Goal: Task Accomplishment & Management: Use online tool/utility

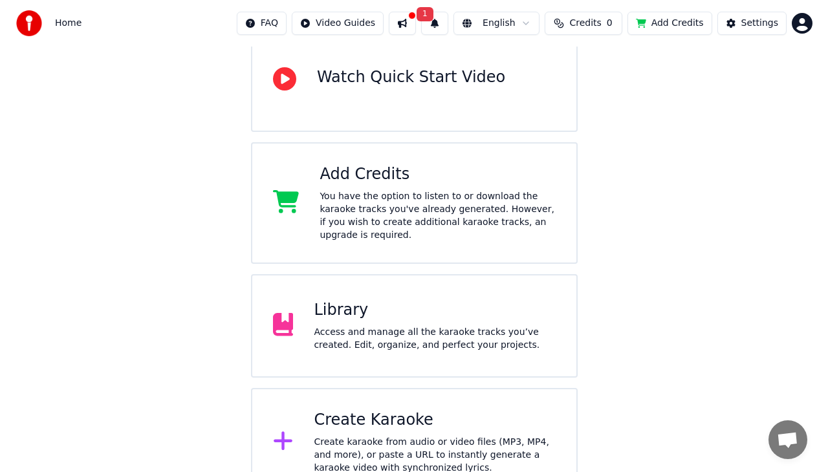
scroll to position [259, 0]
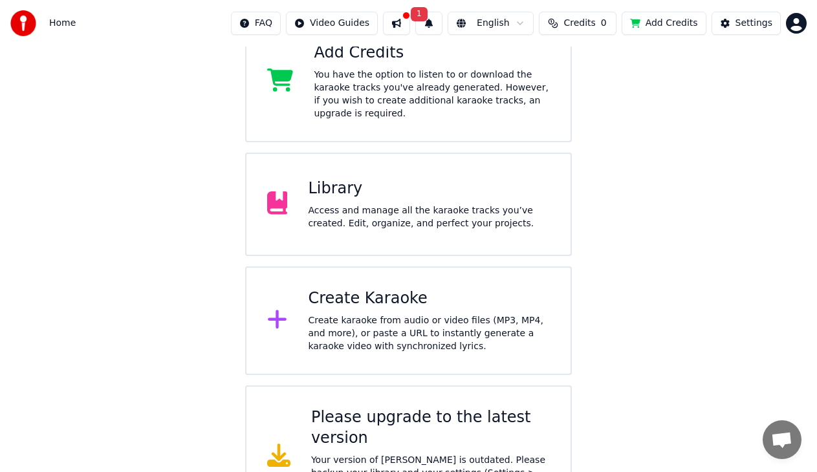
click at [358, 314] on div "Create karaoke from audio or video files (MP3, MP4, and more), or paste a URL t…" at bounding box center [429, 333] width 242 height 39
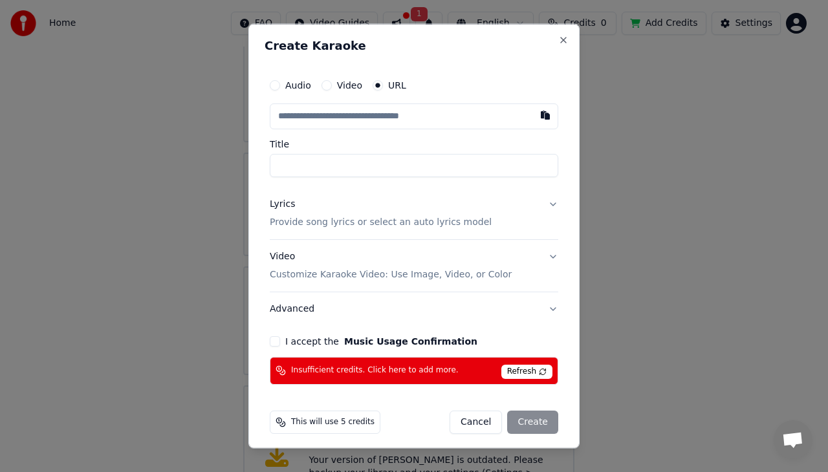
click at [278, 86] on button "Audio" at bounding box center [275, 85] width 10 height 10
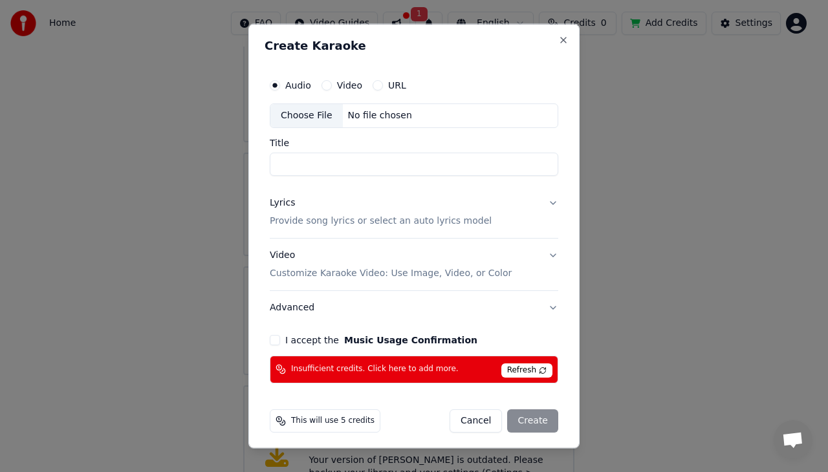
click at [329, 86] on button "Video" at bounding box center [326, 85] width 10 height 10
click at [304, 117] on div "Choose File" at bounding box center [306, 115] width 72 height 23
type input "**********"
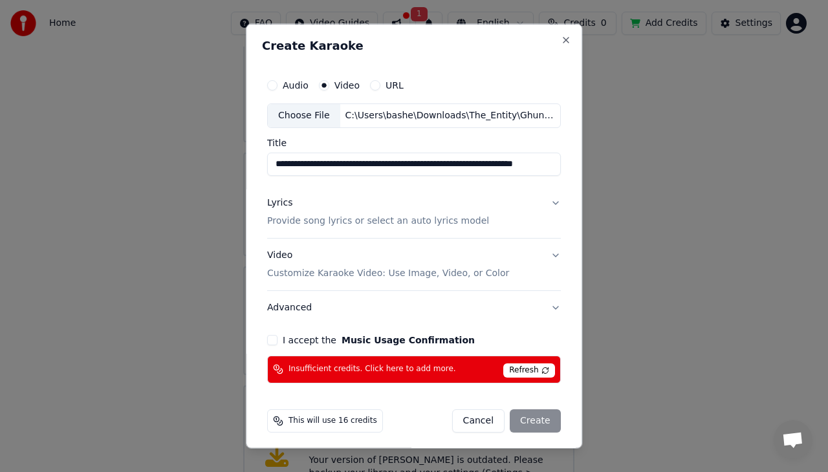
scroll to position [5, 0]
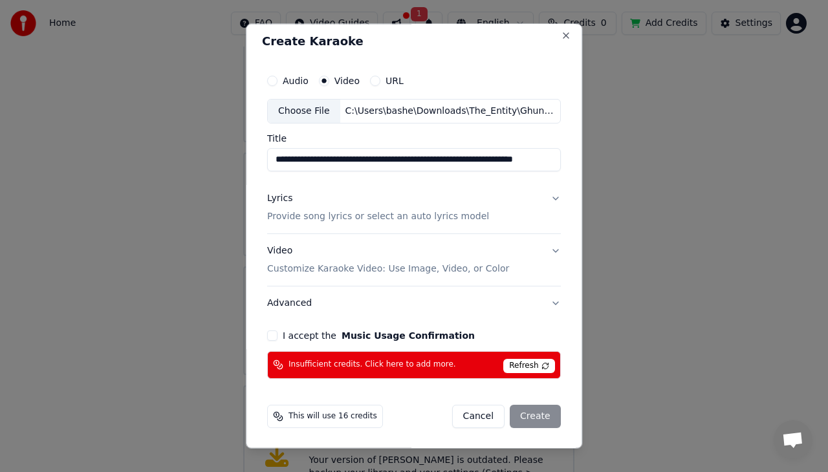
click at [545, 250] on button "Video Customize Karaoke Video: Use Image, Video, or Color" at bounding box center [414, 260] width 294 height 52
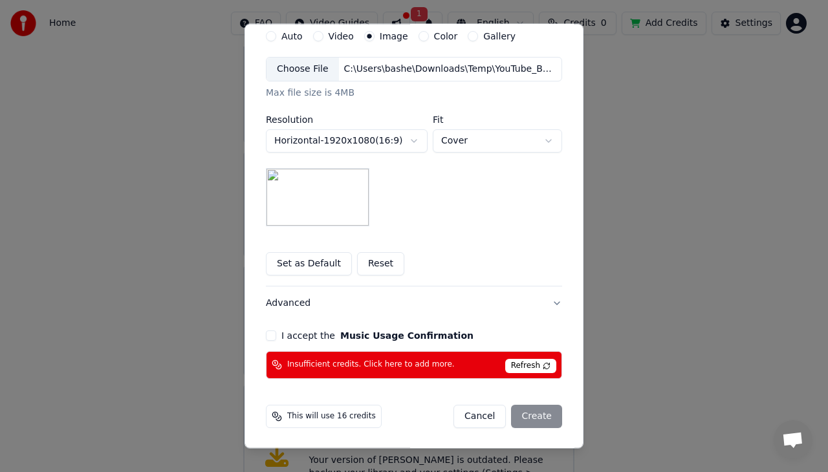
scroll to position [259, 0]
click at [543, 414] on div "Cancel Create" at bounding box center [507, 415] width 109 height 23
click at [266, 334] on button "I accept the Music Usage Confirmation" at bounding box center [271, 335] width 10 height 10
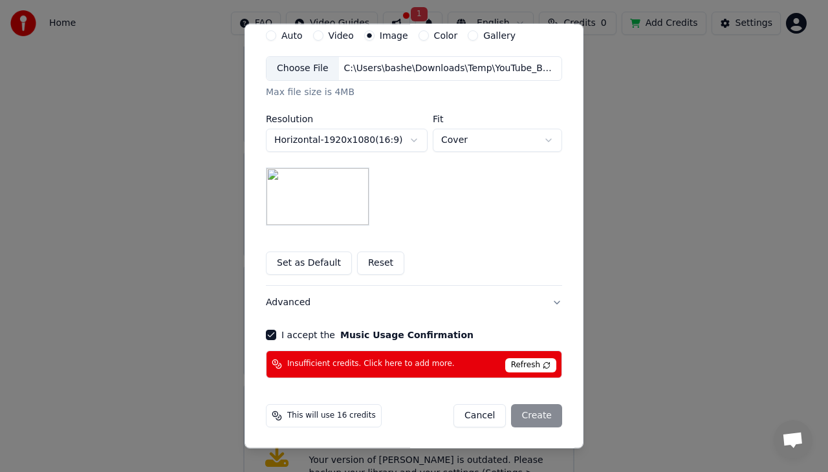
click at [542, 415] on div "Cancel Create" at bounding box center [507, 415] width 109 height 23
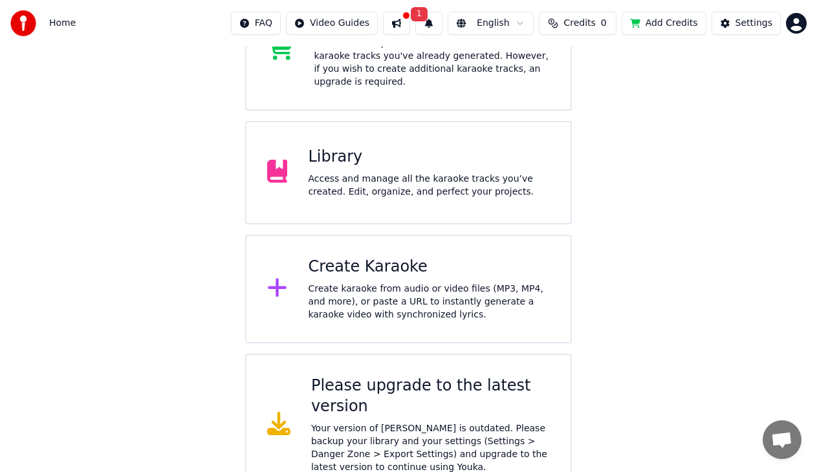
scroll to position [301, 0]
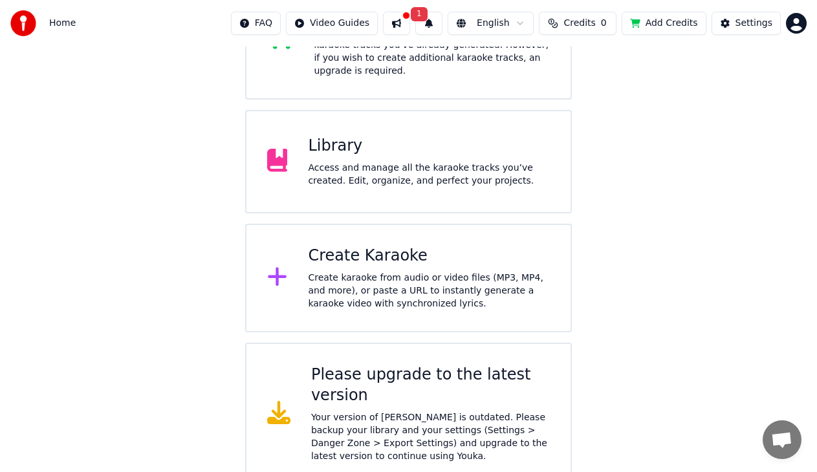
click at [279, 404] on icon at bounding box center [278, 412] width 23 height 23
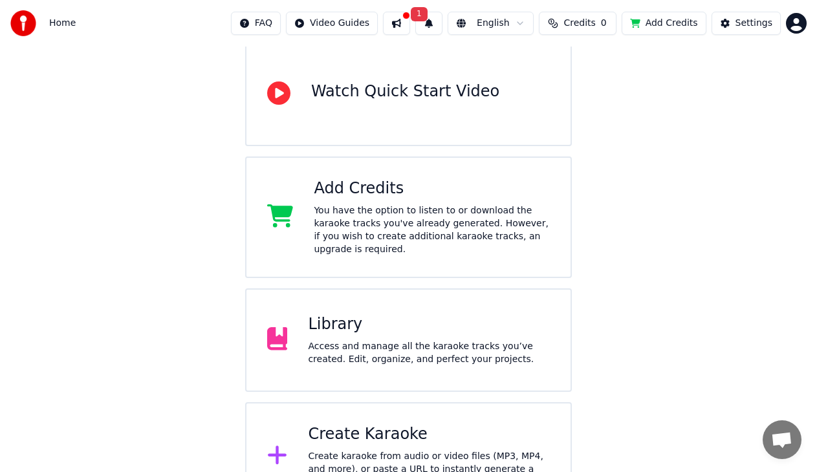
scroll to position [149, 0]
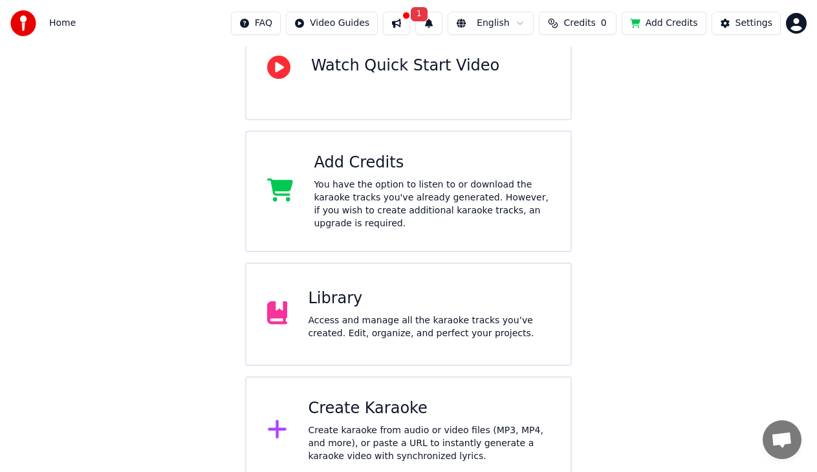
click at [412, 14] on span "1" at bounding box center [419, 14] width 17 height 14
click at [523, 63] on button "Update" at bounding box center [519, 63] width 55 height 23
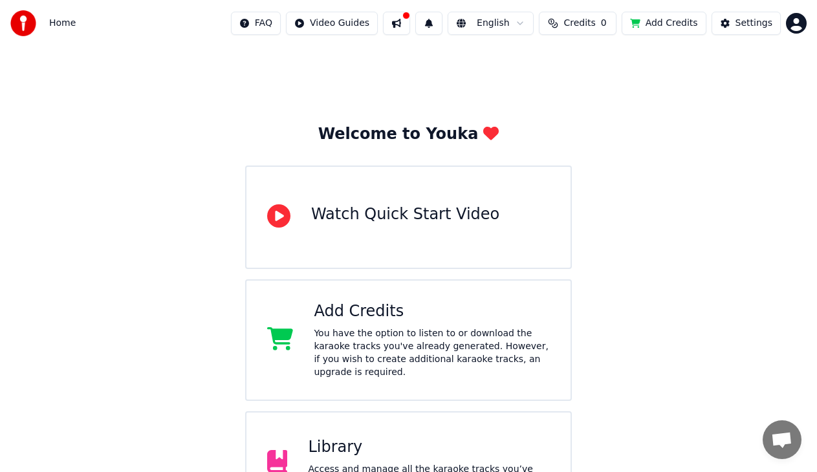
click at [389, 15] on button at bounding box center [396, 23] width 27 height 23
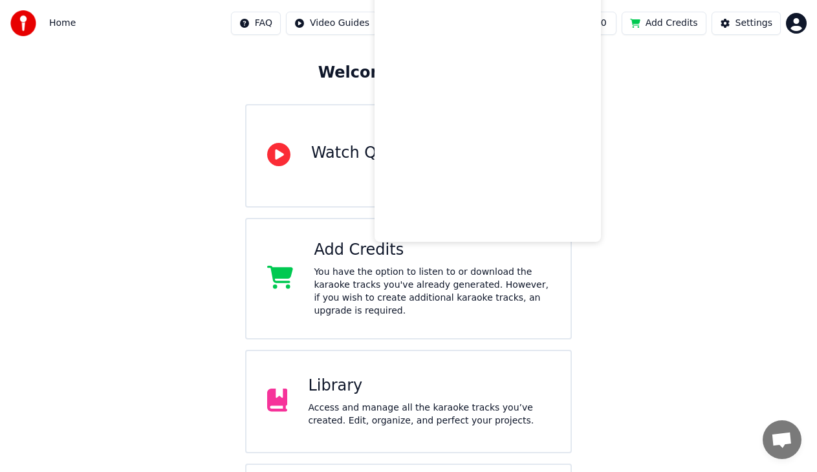
scroll to position [65, 0]
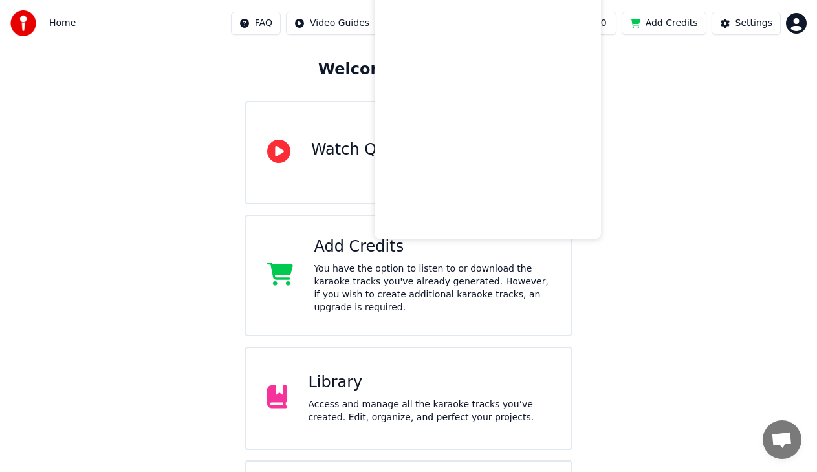
click at [654, 105] on div "Welcome to Youka Watch Quick Start Video Add Credits You have the option to lis…" at bounding box center [408, 275] width 817 height 587
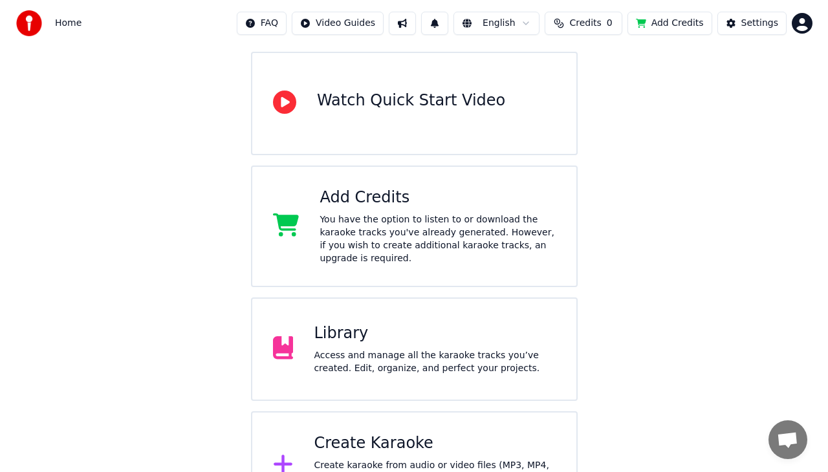
scroll to position [149, 0]
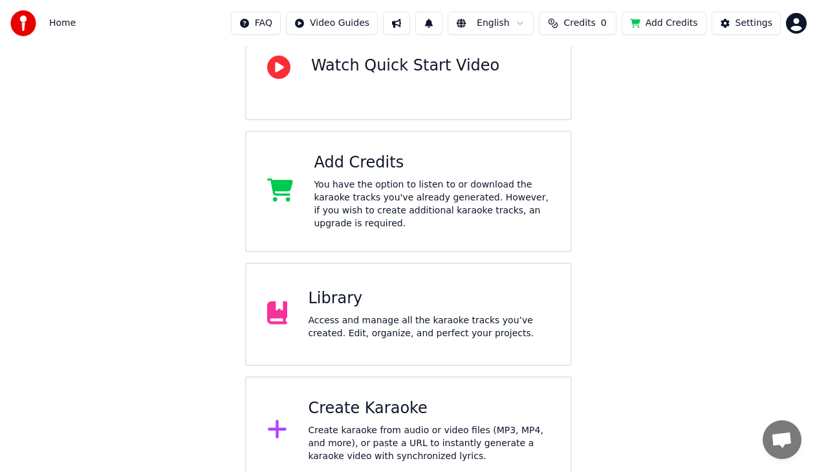
click at [278, 426] on icon at bounding box center [277, 429] width 21 height 23
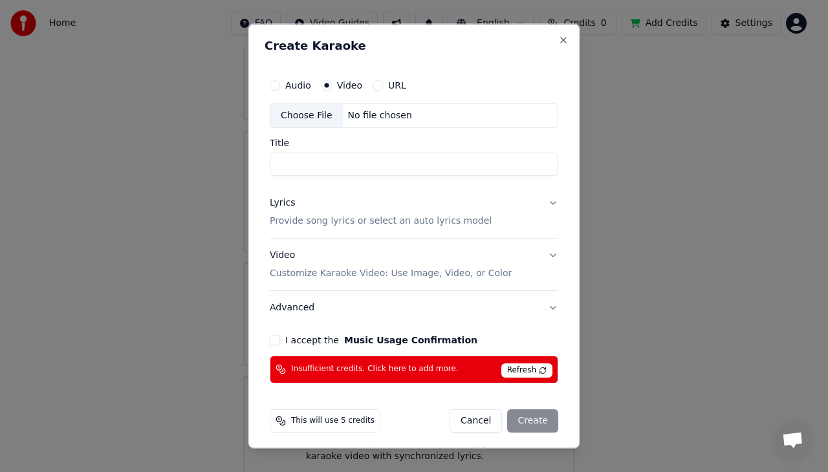
click at [289, 116] on div "Choose File" at bounding box center [306, 115] width 72 height 23
type input "**********"
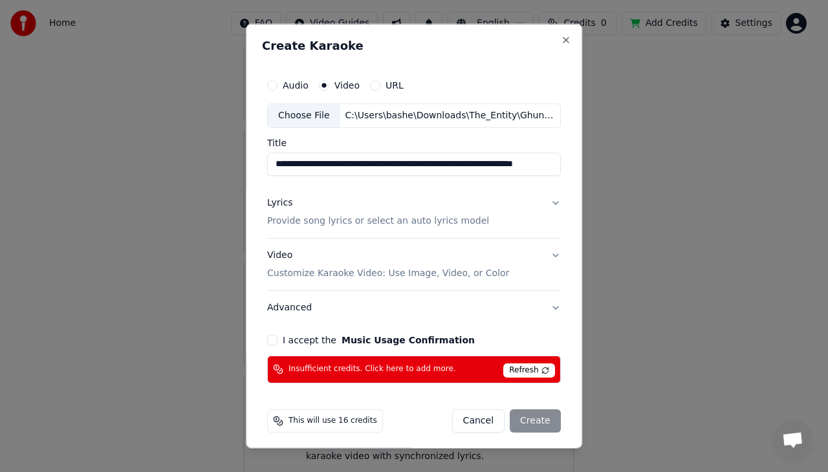
scroll to position [5, 0]
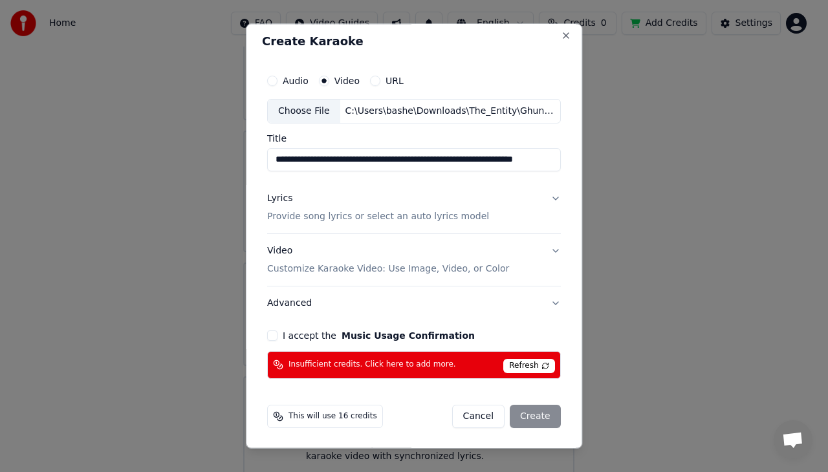
click at [528, 414] on div "Cancel Create" at bounding box center [506, 415] width 109 height 23
click at [270, 337] on button "I accept the Music Usage Confirmation" at bounding box center [272, 335] width 10 height 10
click at [545, 198] on button "Lyrics Provide song lyrics or select an auto lyrics model" at bounding box center [414, 207] width 294 height 52
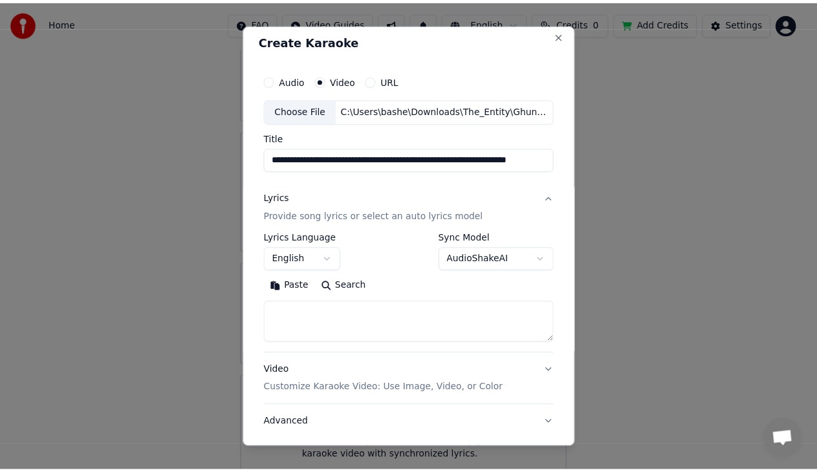
scroll to position [125, 0]
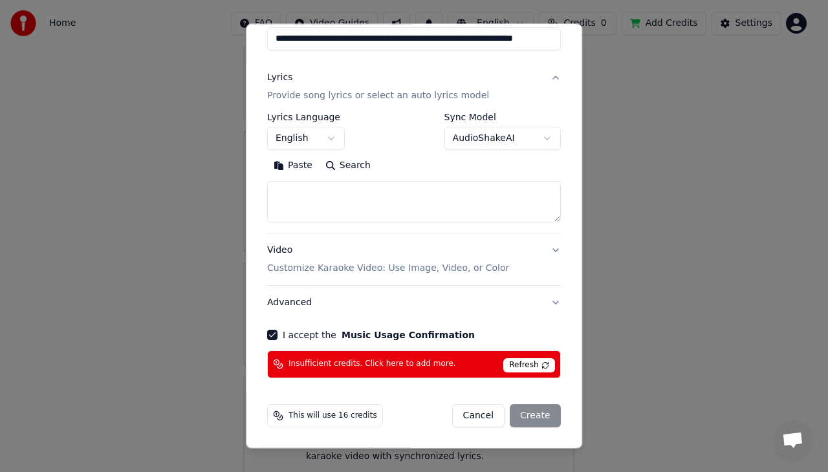
click at [323, 416] on span "This will use 16 credits" at bounding box center [333, 416] width 89 height 10
click at [329, 415] on span "This will use 16 credits" at bounding box center [333, 416] width 89 height 10
click at [513, 415] on div "Cancel Create" at bounding box center [506, 415] width 109 height 23
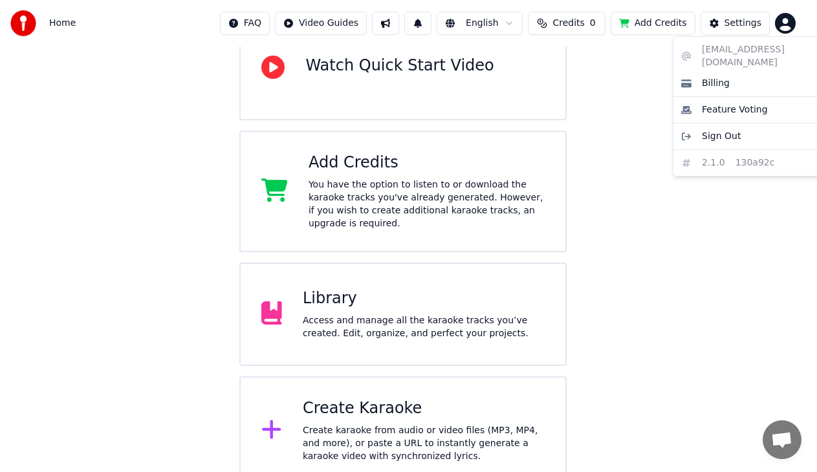
click at [801, 22] on html "Home FAQ Video Guides English Credits 0 Add Credits Settings Welcome to Youka W…" at bounding box center [408, 168] width 817 height 634
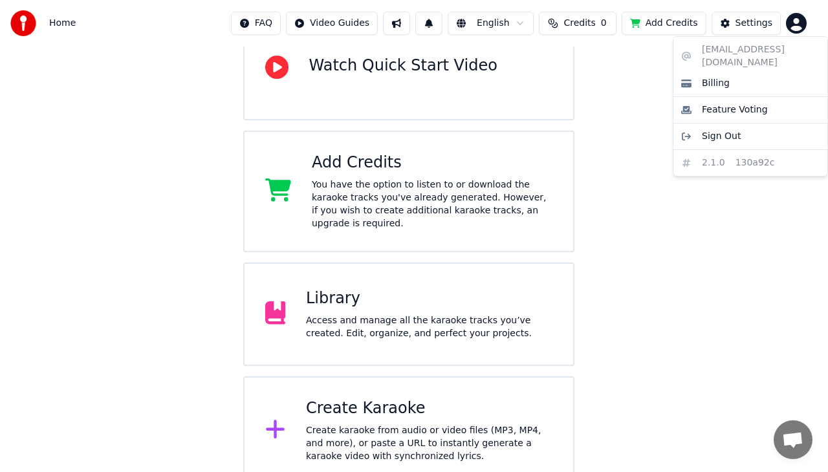
click at [675, 19] on html "Home FAQ Video Guides English Credits 0 Add Credits Settings Welcome to Youka W…" at bounding box center [414, 168] width 828 height 634
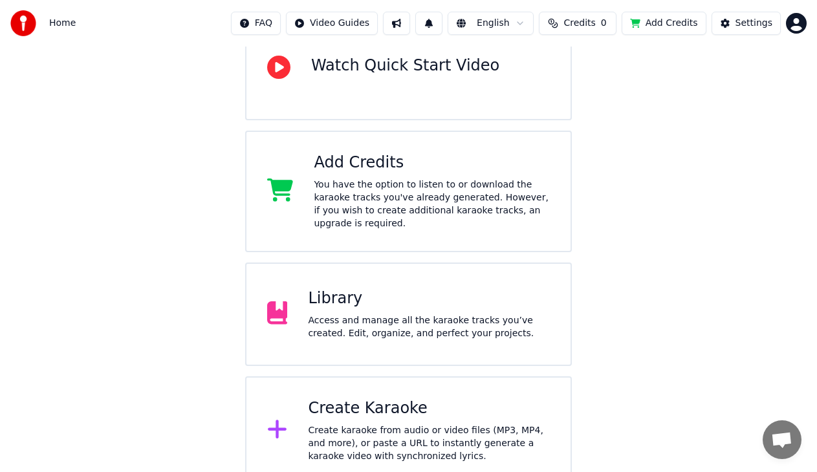
click at [675, 19] on button "Add Credits" at bounding box center [664, 23] width 85 height 23
